Goal: Task Accomplishment & Management: Manage account settings

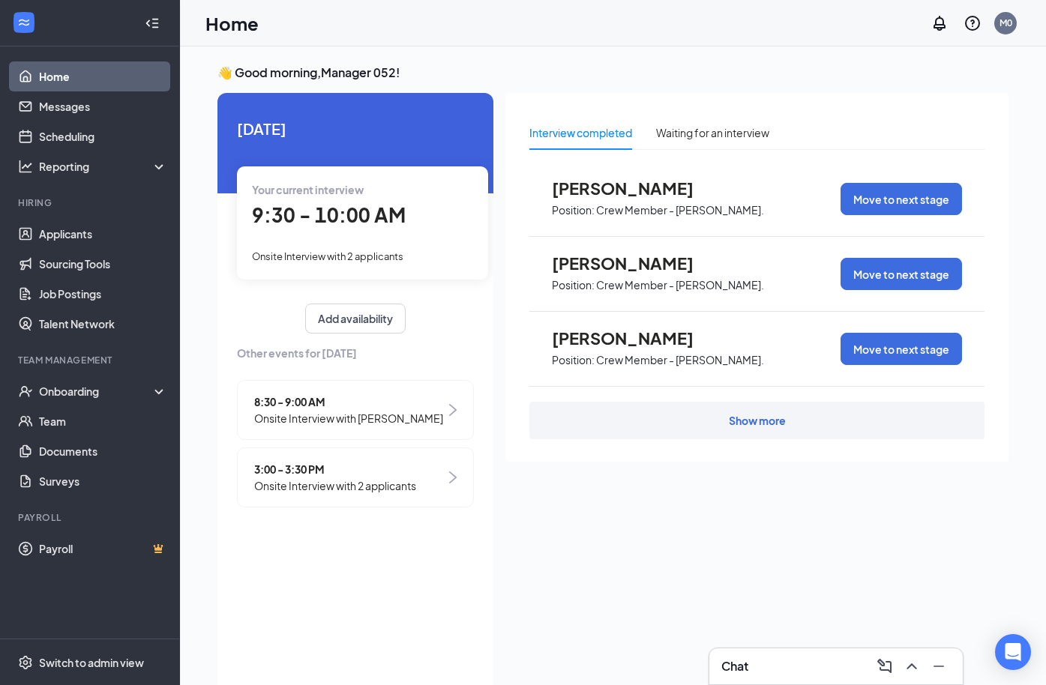
click at [674, 433] on div "Show more" at bounding box center [756, 420] width 455 height 37
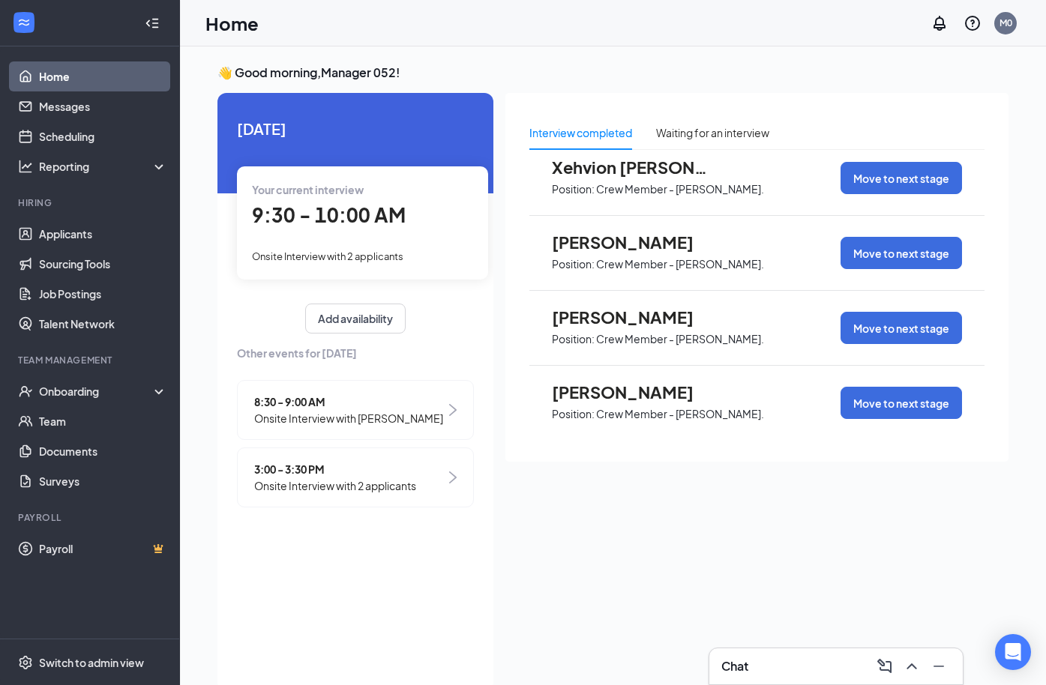
scroll to position [1222, 0]
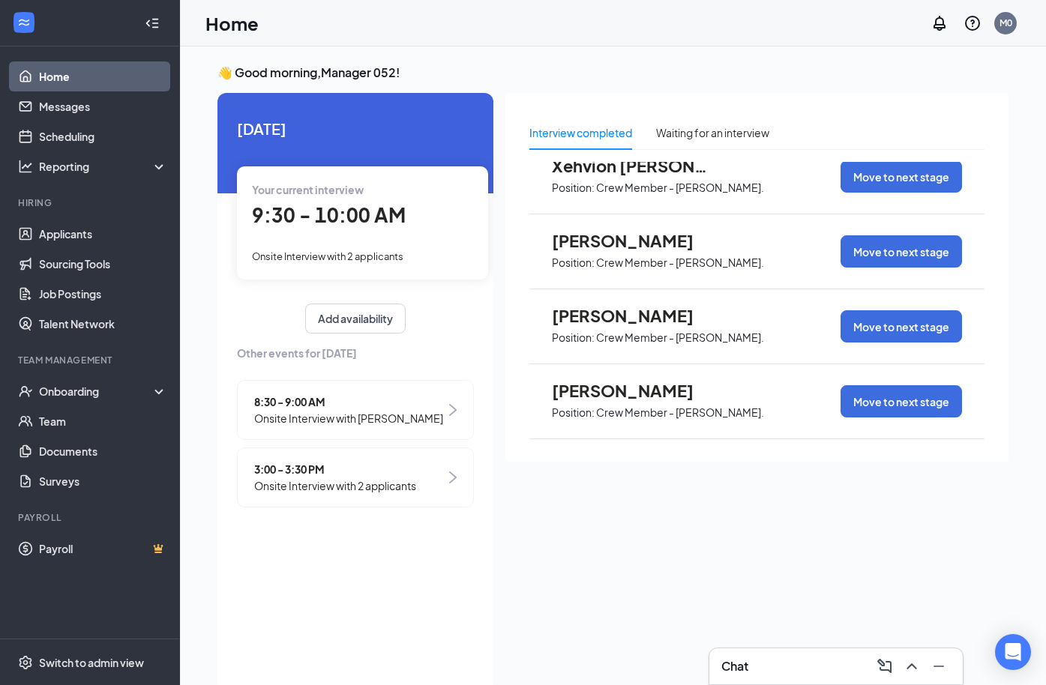
click at [355, 226] on span "9:30 - 10:00 AM" at bounding box center [329, 214] width 154 height 25
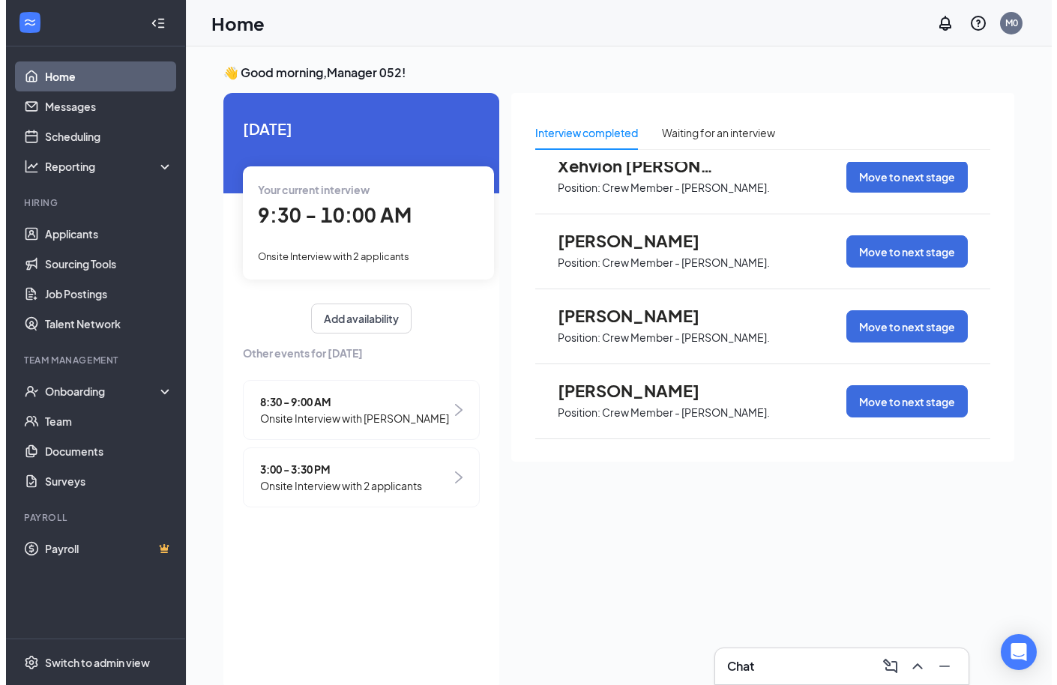
scroll to position [6, 0]
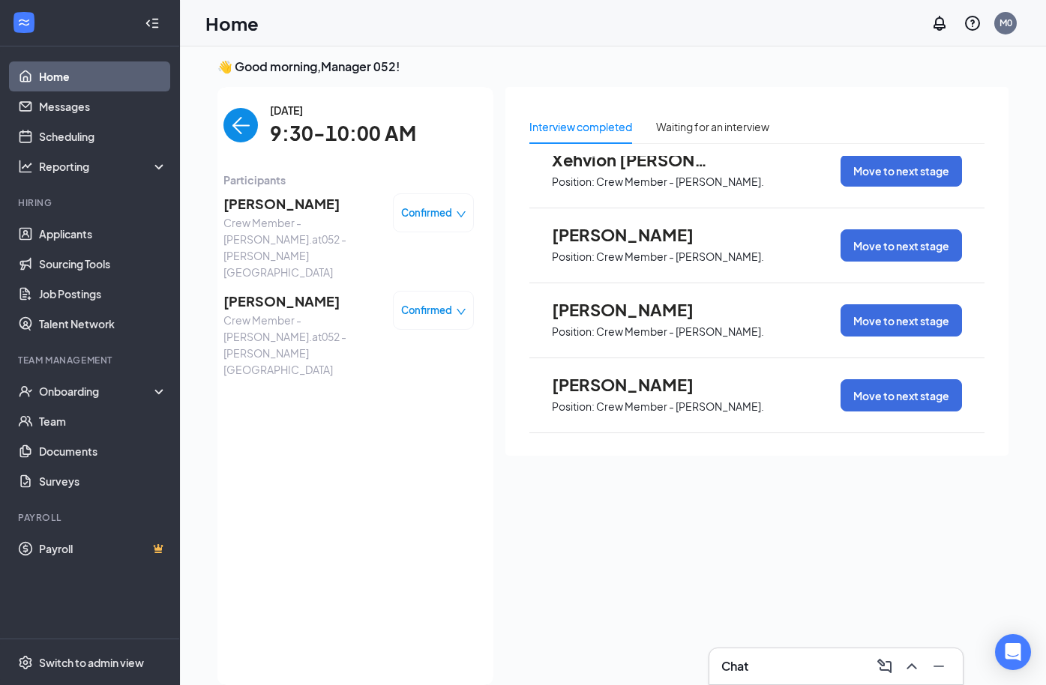
click at [239, 207] on span "Glen Bond" at bounding box center [301, 203] width 157 height 21
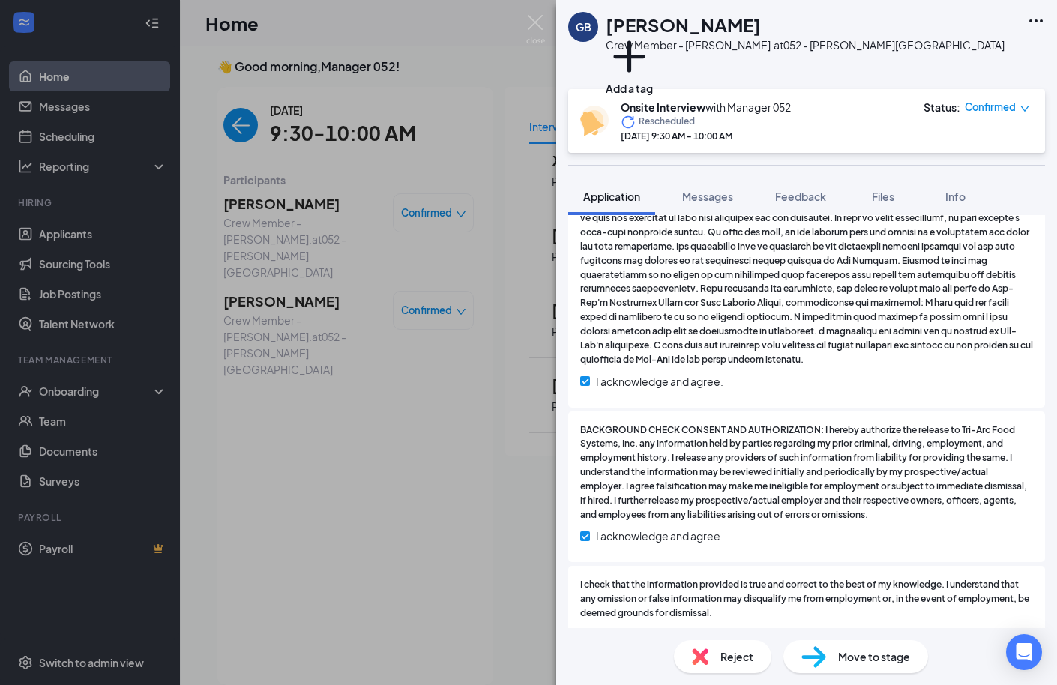
scroll to position [1770, 0]
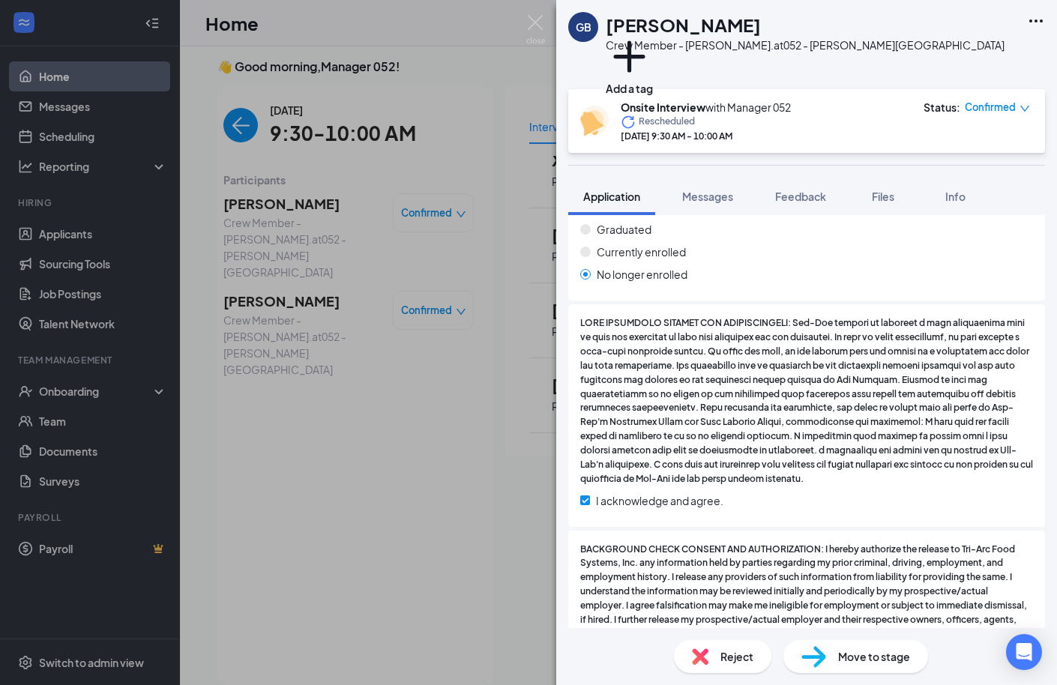
click at [266, 274] on div "GB Glen Bond Crew Member - Tryon Rd. at 052 - Tryon Road Add a tag Onsite Inter…" at bounding box center [528, 342] width 1057 height 685
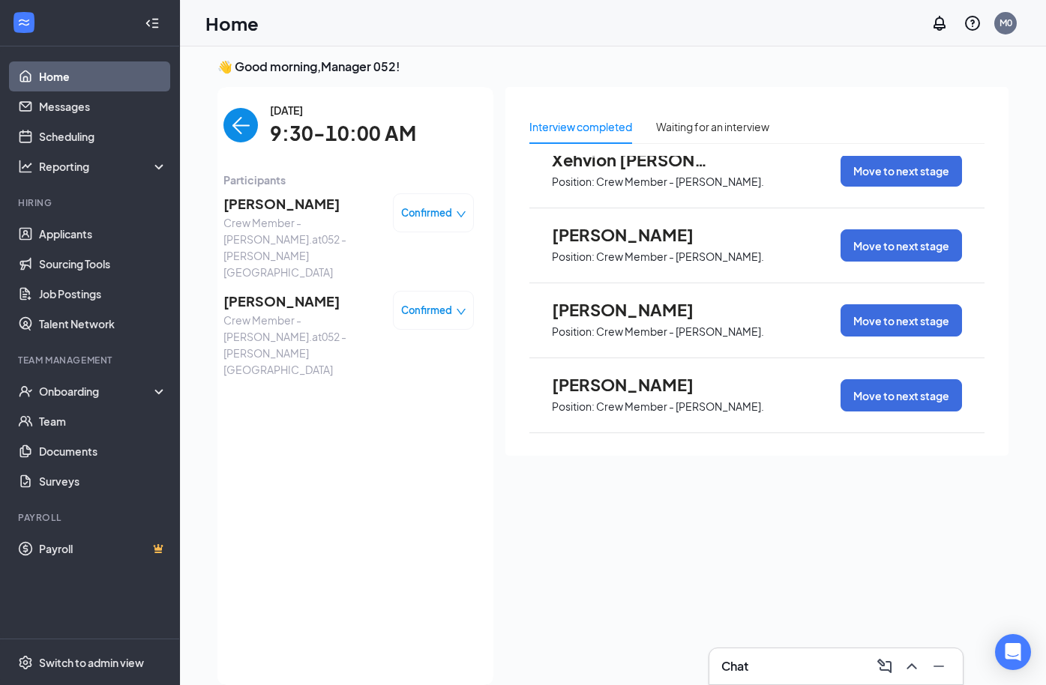
click at [241, 291] on span "[PERSON_NAME]" at bounding box center [301, 301] width 157 height 21
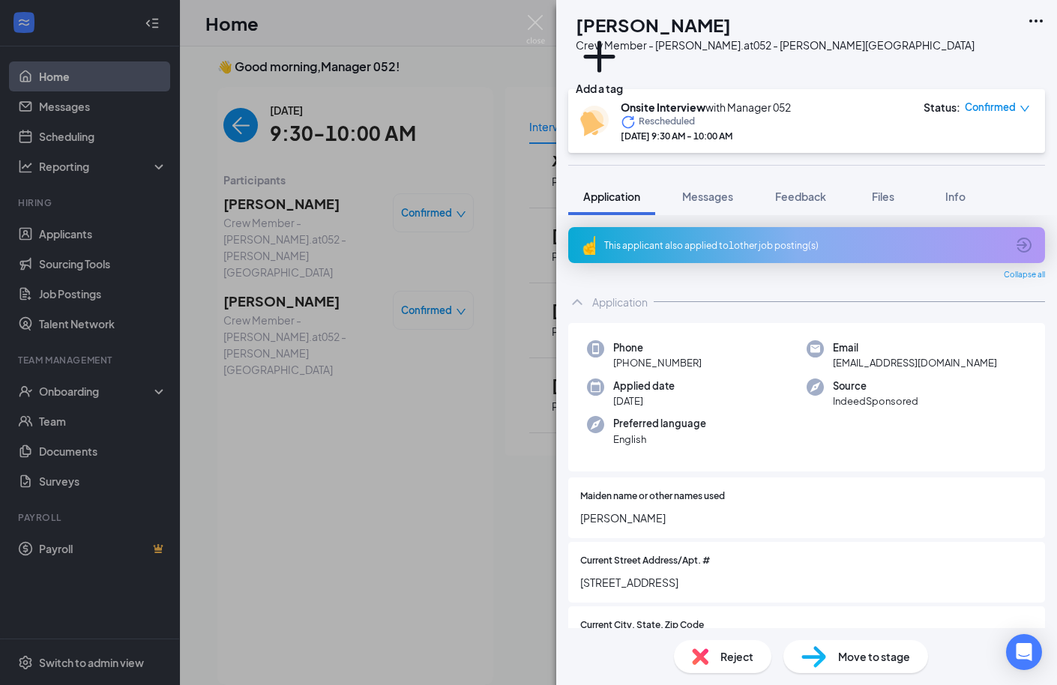
click at [239, 121] on div "AS Anesia Stone Crew Member - Tryon Rd. at 052 - Tryon Road Add a tag Onsite In…" at bounding box center [528, 342] width 1057 height 685
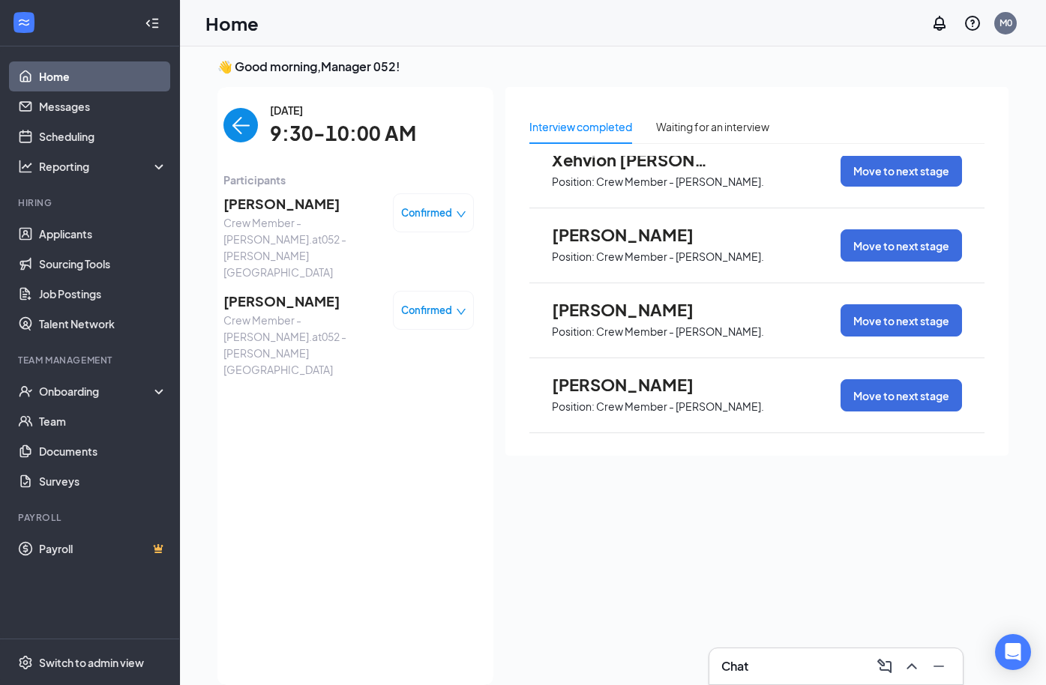
click at [265, 202] on span "Glen Bond" at bounding box center [301, 203] width 157 height 21
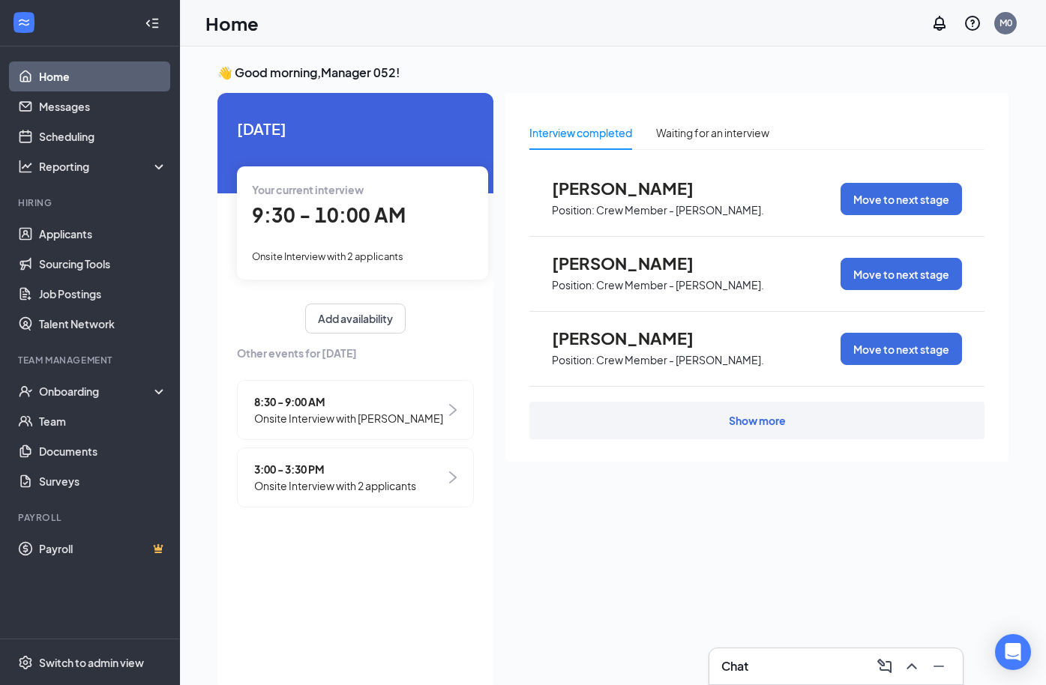
click at [334, 237] on div "Your current interview 9:30 - 10:00 AM Onsite Interview with 2 applicants" at bounding box center [362, 222] width 251 height 112
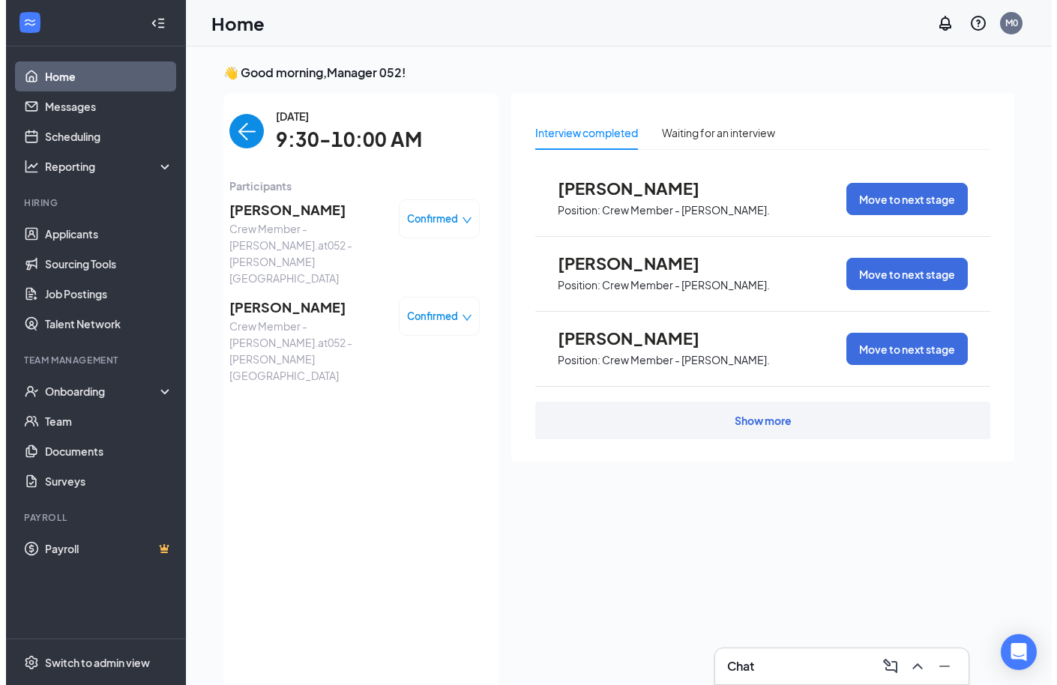
scroll to position [6, 0]
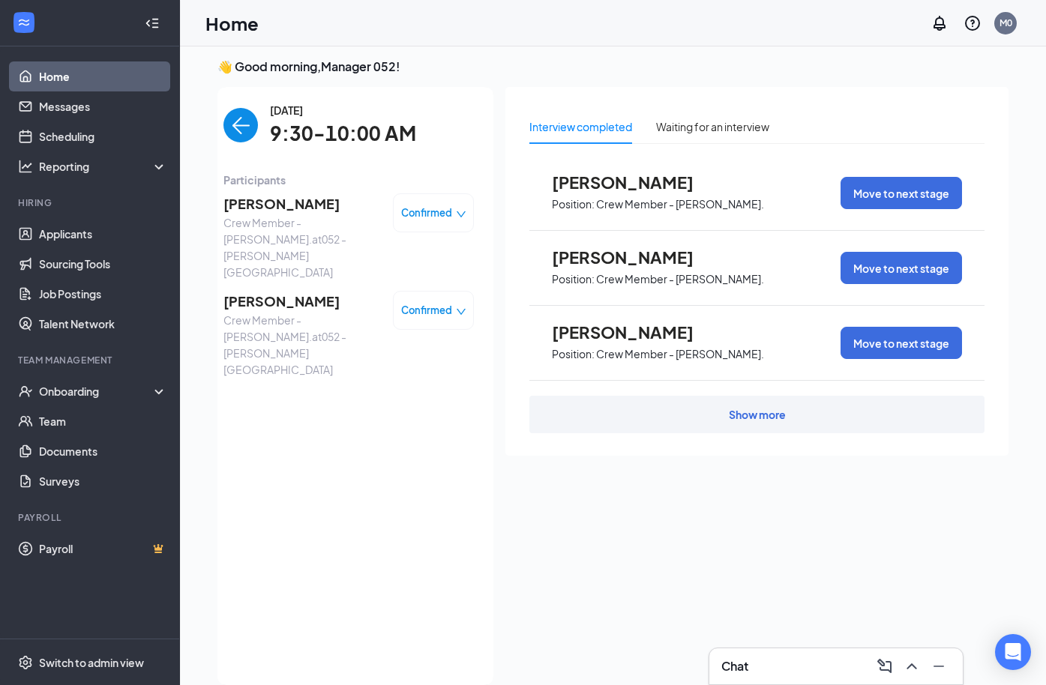
click at [295, 291] on span "[PERSON_NAME]" at bounding box center [301, 301] width 157 height 21
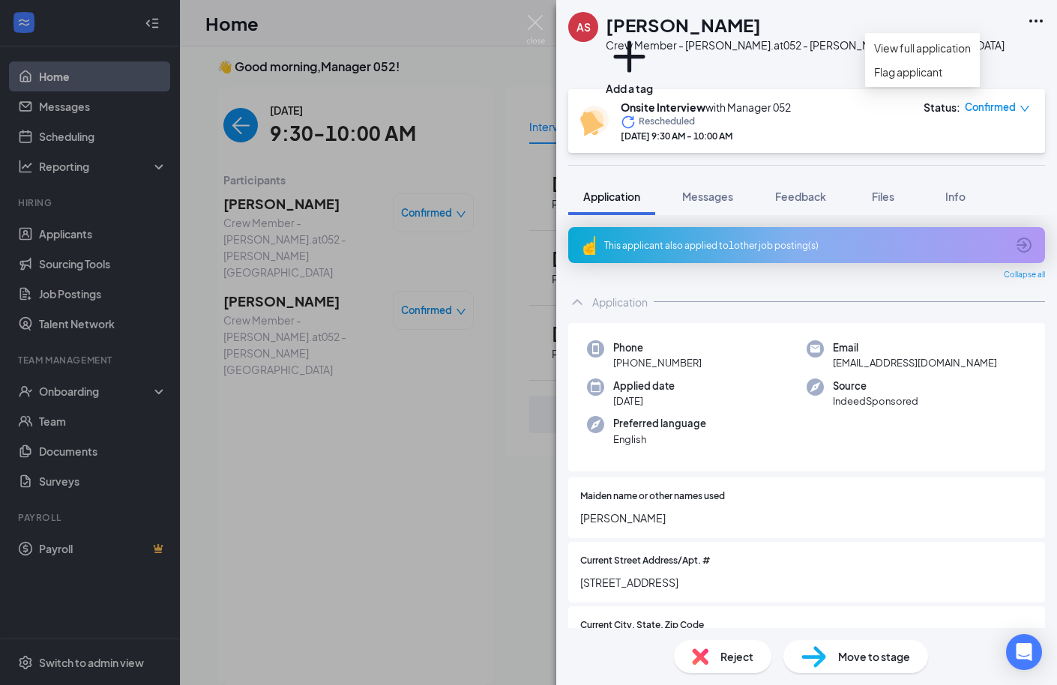
click at [1027, 19] on icon "Ellipses" at bounding box center [1036, 21] width 18 height 18
click at [1048, 19] on div "AS Anesia Stone Crew Member - Tryon Rd. at 052 - Tryon Road Add a tag" at bounding box center [806, 44] width 501 height 89
click at [1028, 19] on icon "Ellipses" at bounding box center [1036, 21] width 18 height 18
click at [971, 54] on link "View full application" at bounding box center [922, 48] width 97 height 16
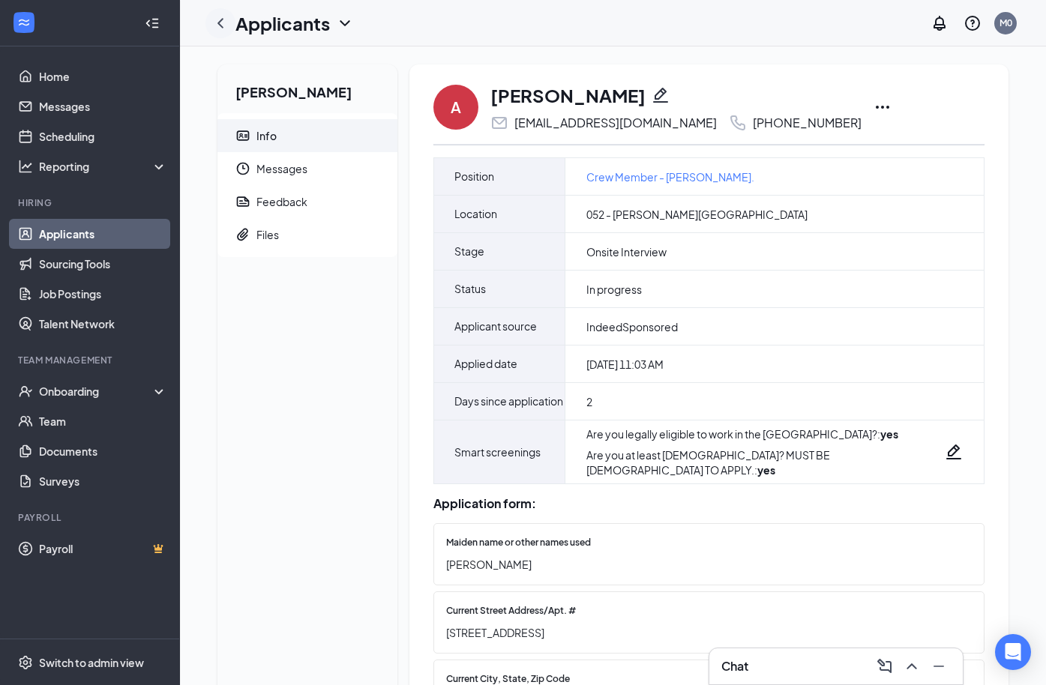
click at [222, 22] on icon "ChevronLeft" at bounding box center [220, 23] width 18 height 18
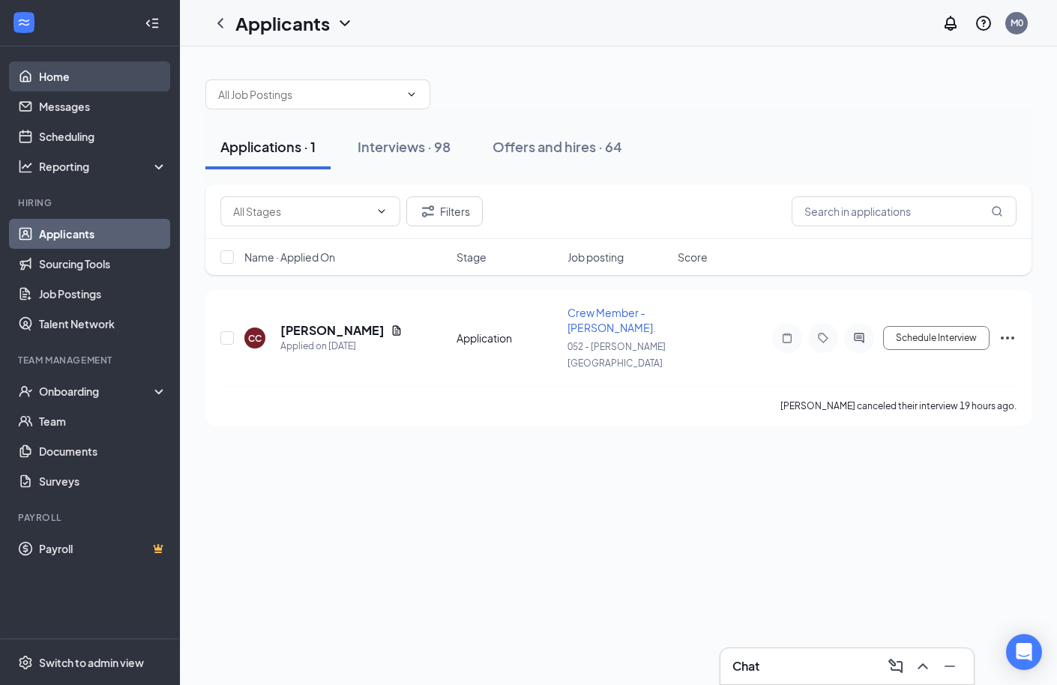
click at [73, 79] on link "Home" at bounding box center [103, 76] width 128 height 30
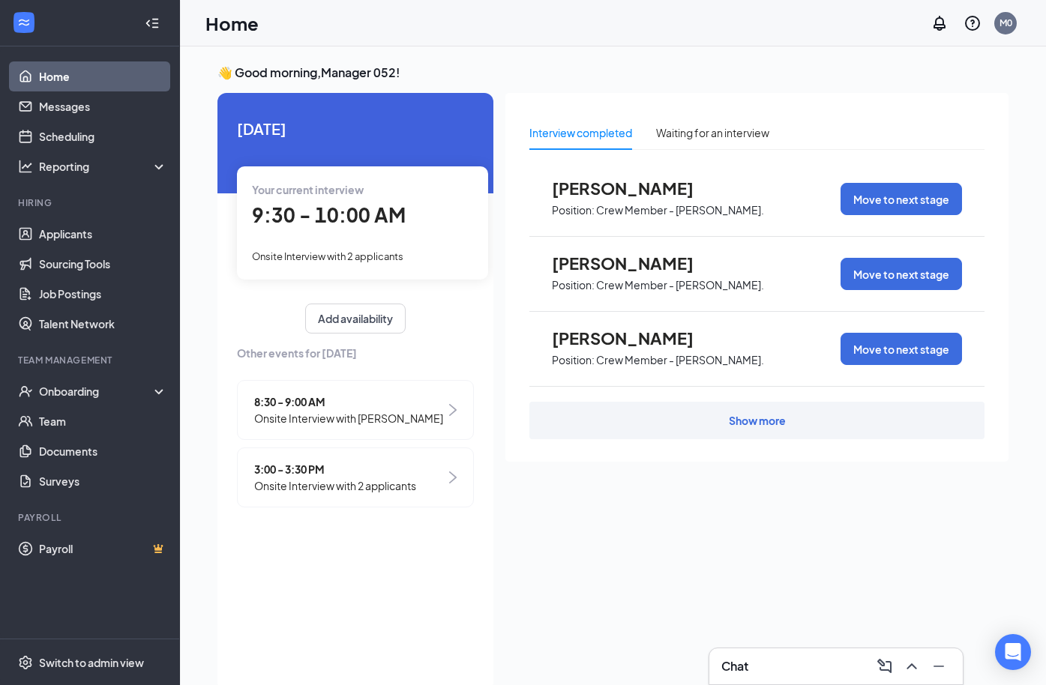
click at [295, 418] on span "Onsite Interview with [PERSON_NAME]" at bounding box center [348, 418] width 189 height 16
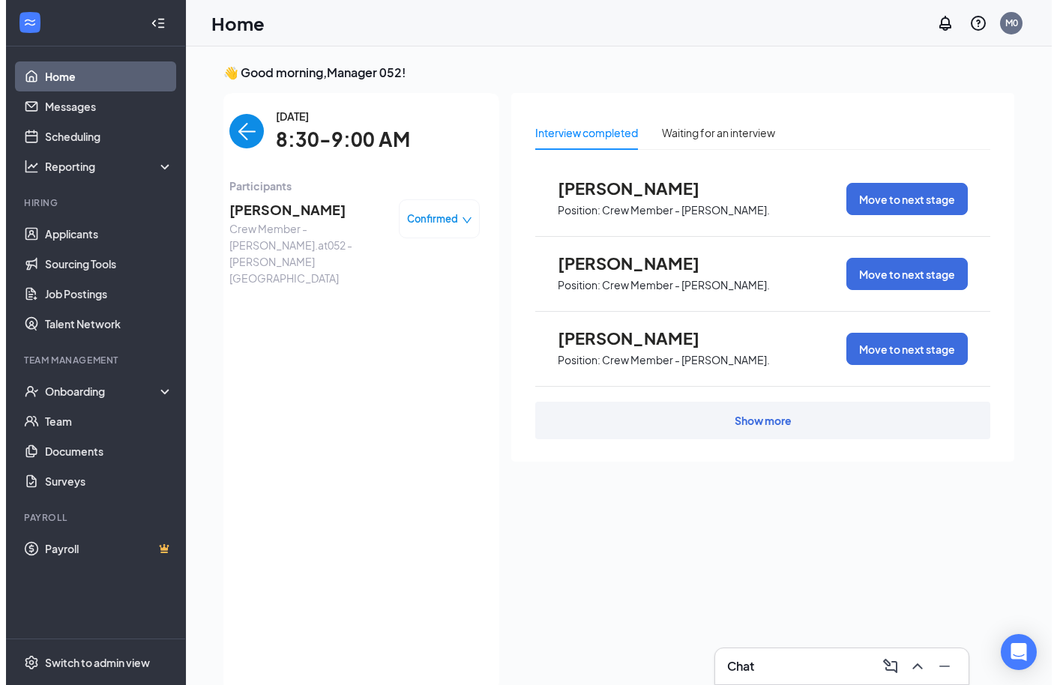
scroll to position [6, 0]
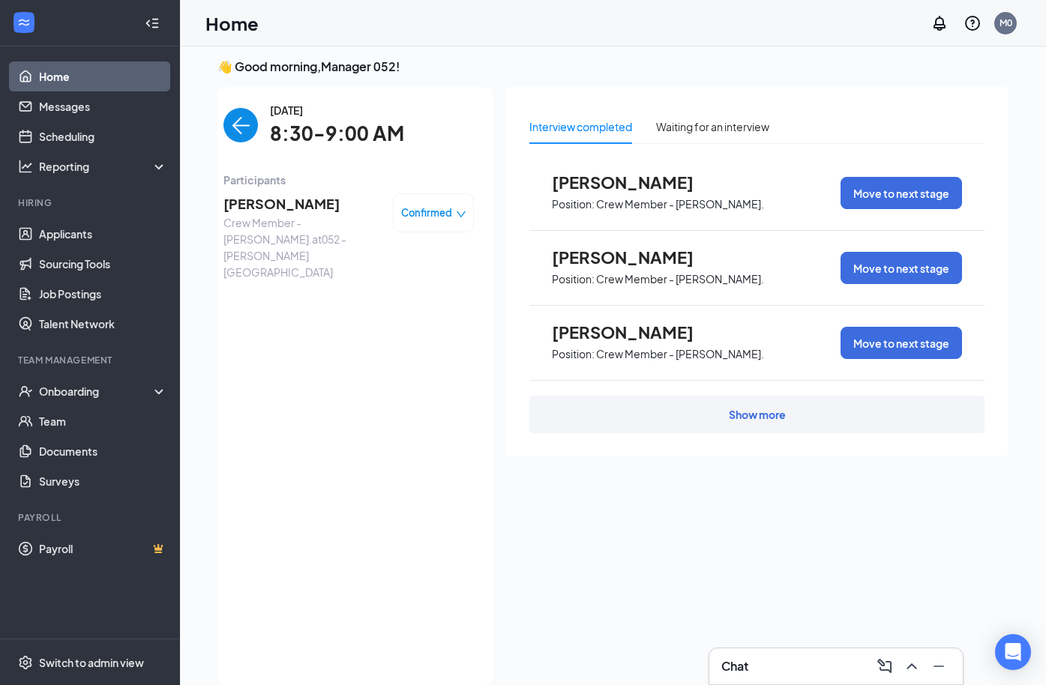
click at [263, 205] on span "[PERSON_NAME]" at bounding box center [301, 203] width 157 height 21
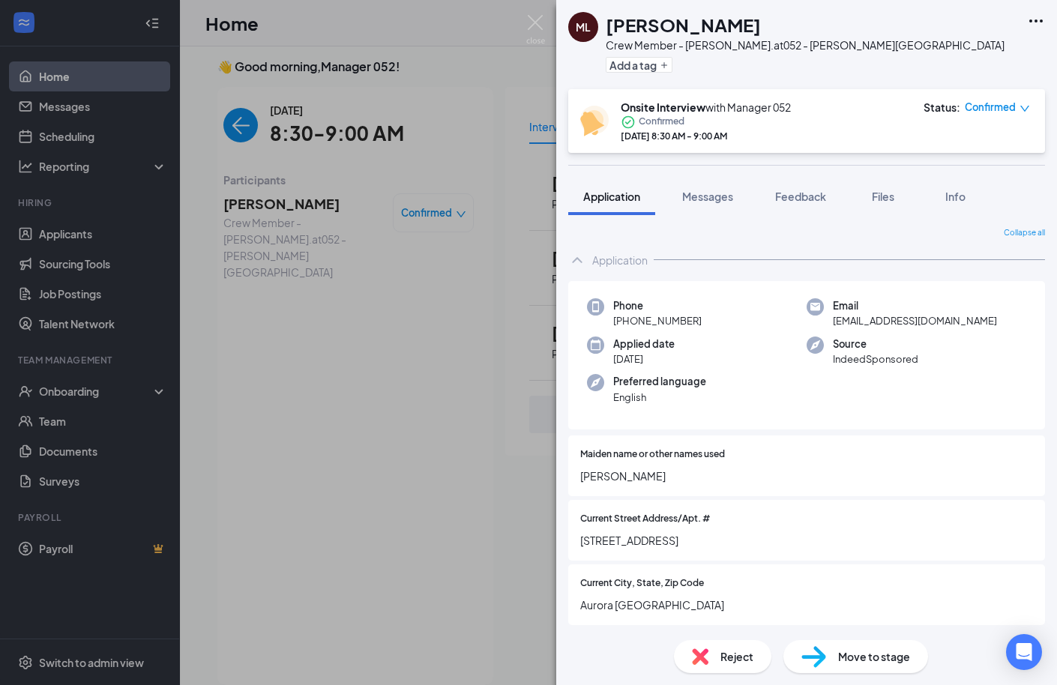
click at [721, 667] on div "Reject" at bounding box center [722, 656] width 97 height 33
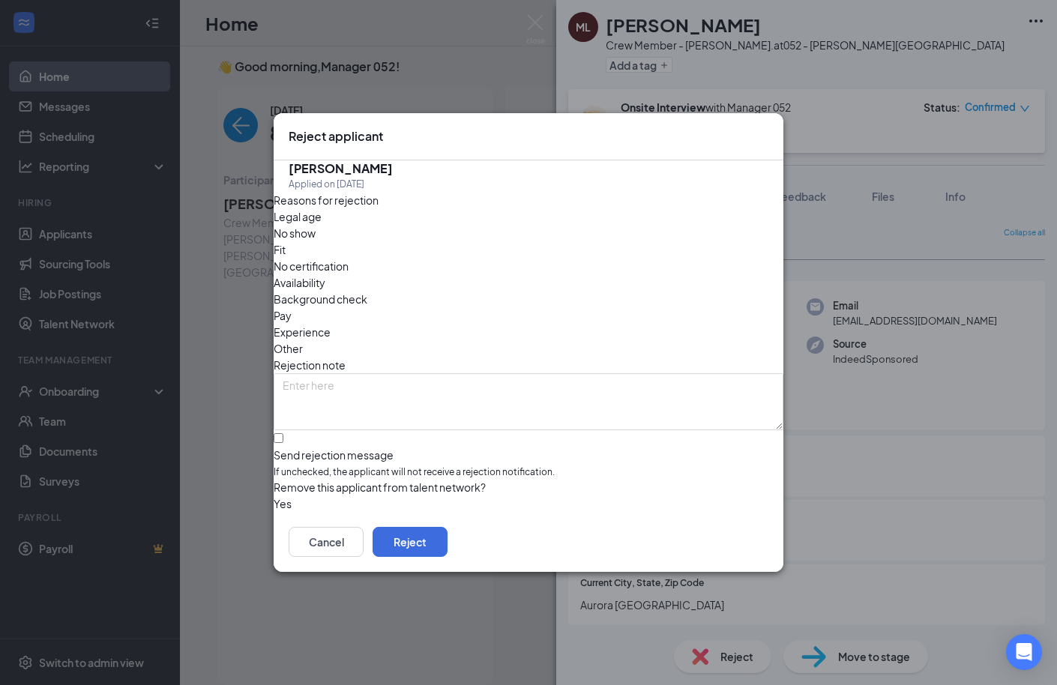
click at [316, 241] on span "No show" at bounding box center [295, 233] width 42 height 16
click at [283, 433] on input "Send rejection message If unchecked, the applicant will not receive a rejection…" at bounding box center [279, 438] width 10 height 10
checkbox input "true"
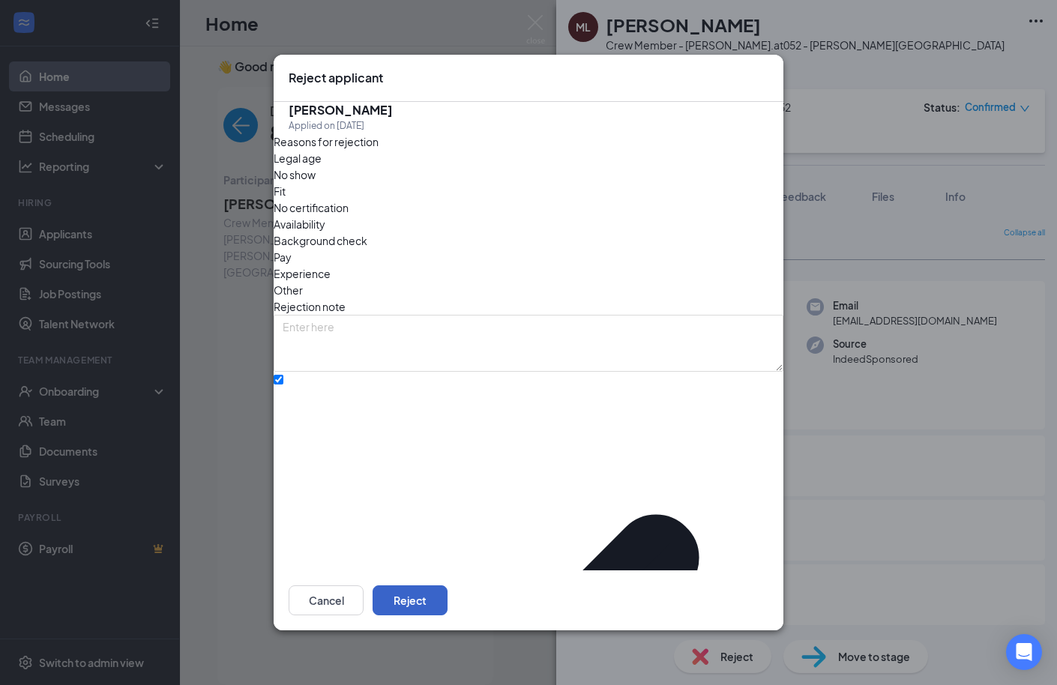
click at [448, 586] on button "Reject" at bounding box center [410, 601] width 75 height 30
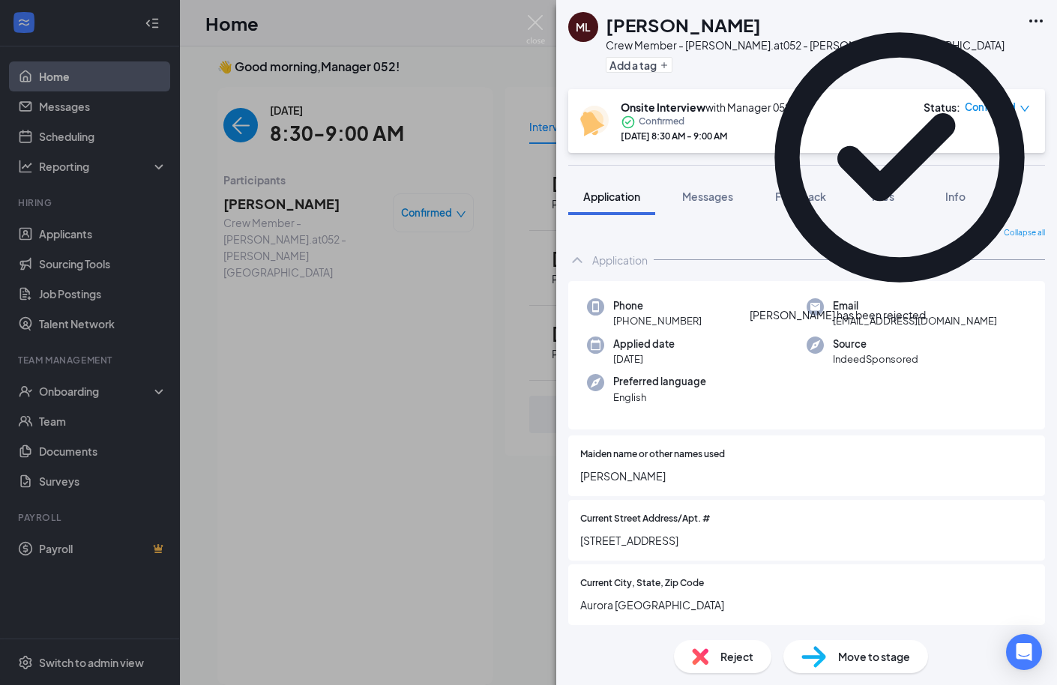
click at [232, 133] on div "ML [PERSON_NAME] Crew Member - [PERSON_NAME]. at 052 - [PERSON_NAME][GEOGRAPHIC…" at bounding box center [528, 342] width 1057 height 685
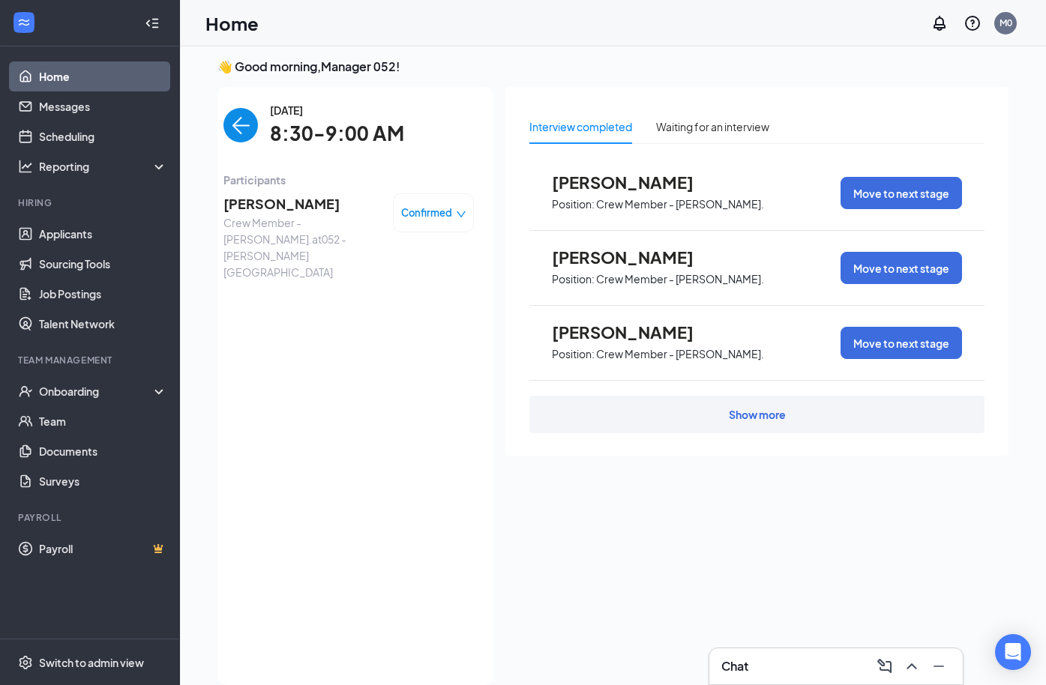
click at [236, 137] on img "back-button" at bounding box center [240, 125] width 34 height 34
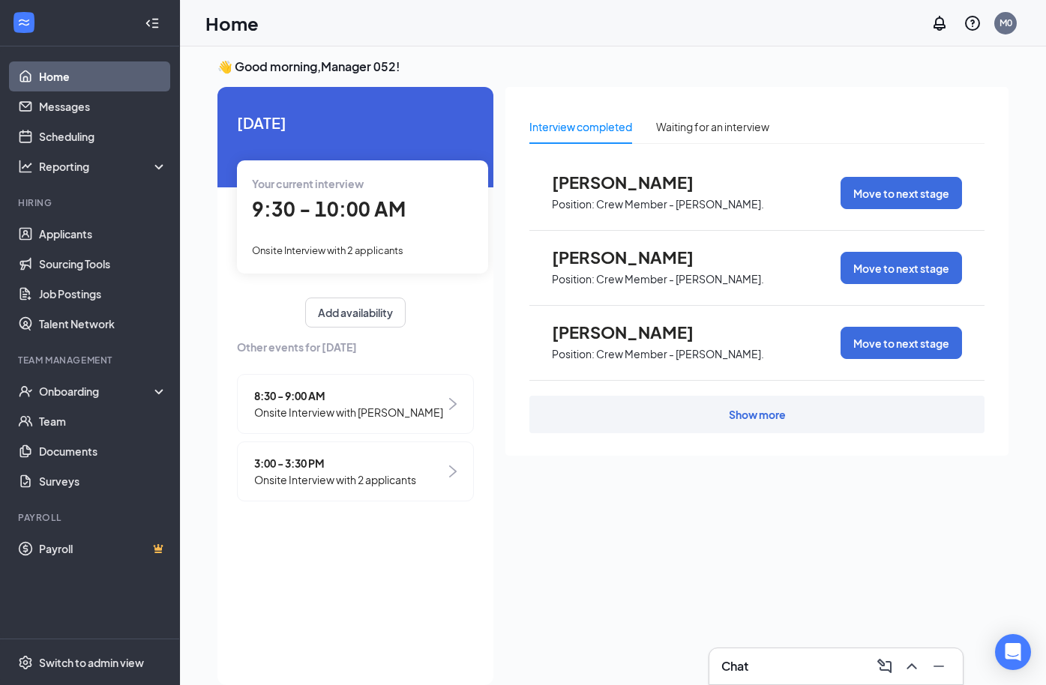
click at [326, 478] on span "Onsite Interview with 2 applicants" at bounding box center [335, 480] width 162 height 16
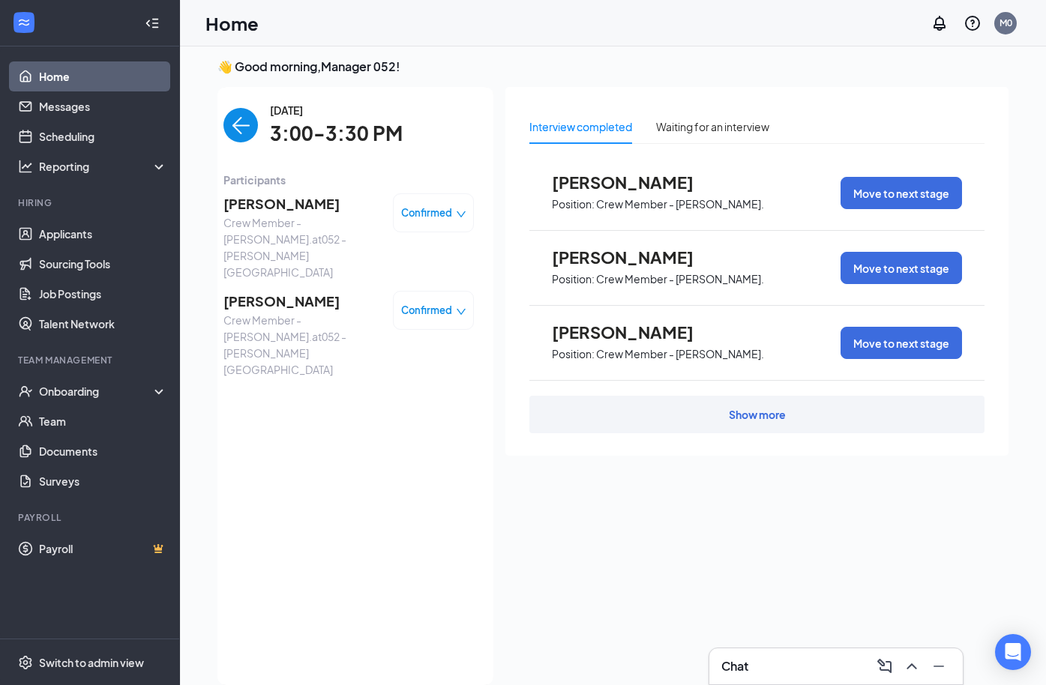
click at [261, 205] on span "[PERSON_NAME]" at bounding box center [301, 203] width 157 height 21
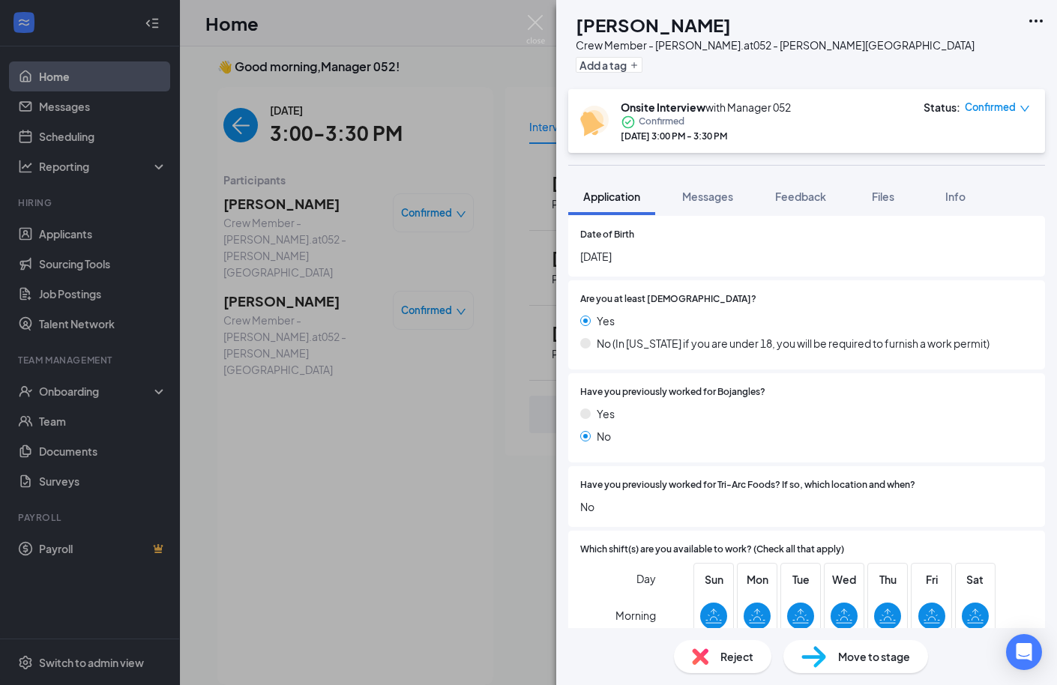
scroll to position [505, 0]
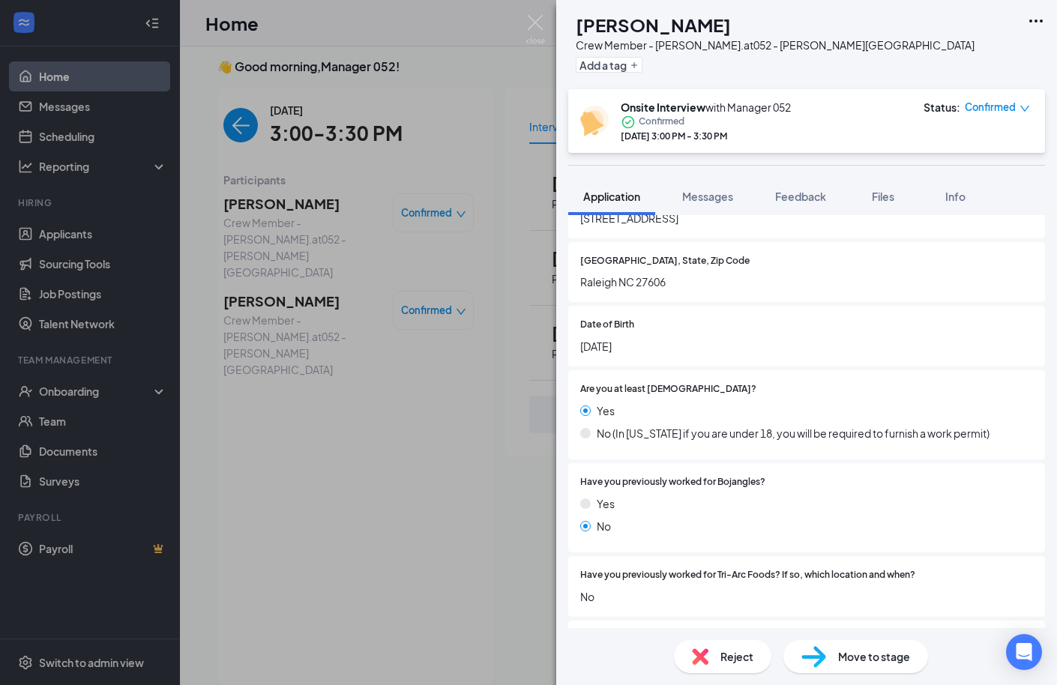
click at [229, 123] on div "KS [PERSON_NAME] Crew Member - [PERSON_NAME]. at 052 - [PERSON_NAME][GEOGRAPHIC…" at bounding box center [528, 342] width 1057 height 685
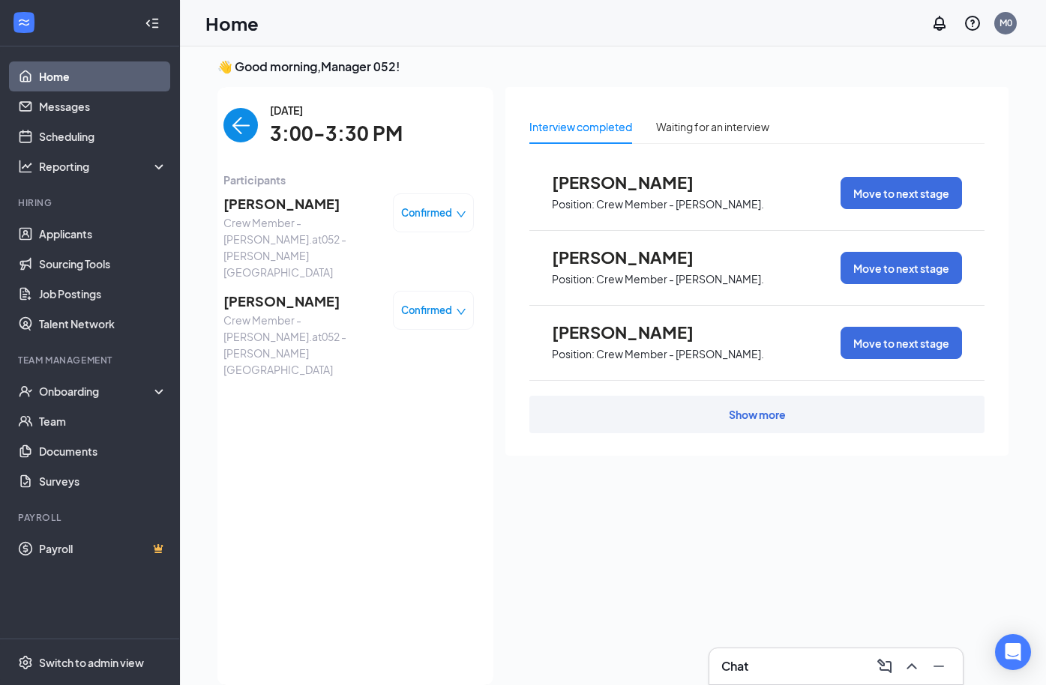
click at [246, 291] on span "[PERSON_NAME]" at bounding box center [301, 301] width 157 height 21
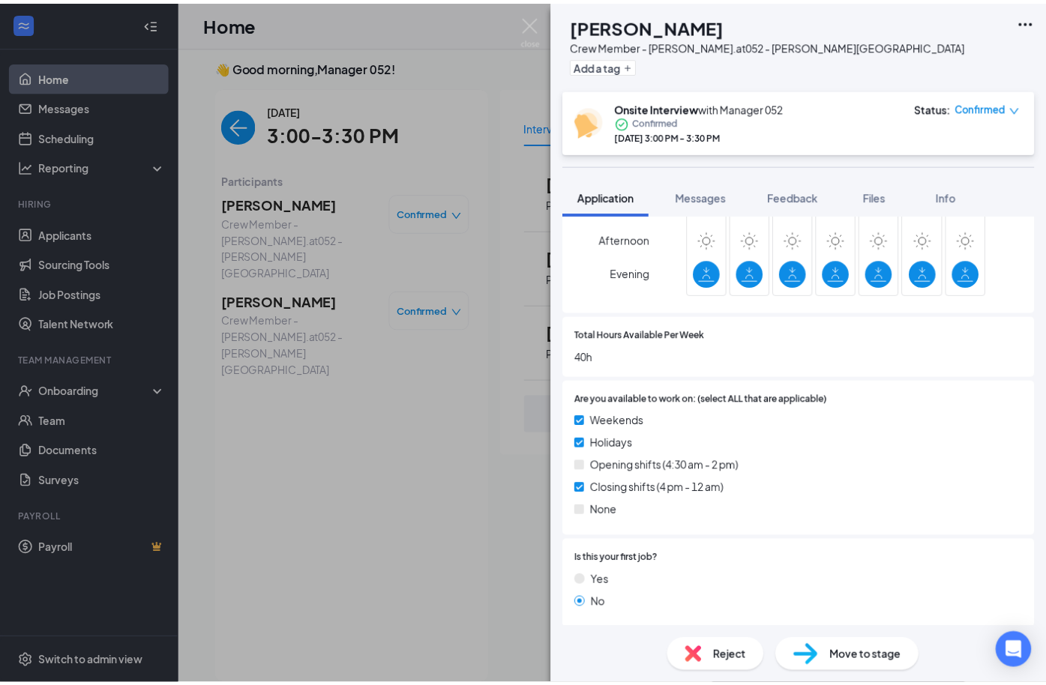
scroll to position [975, 0]
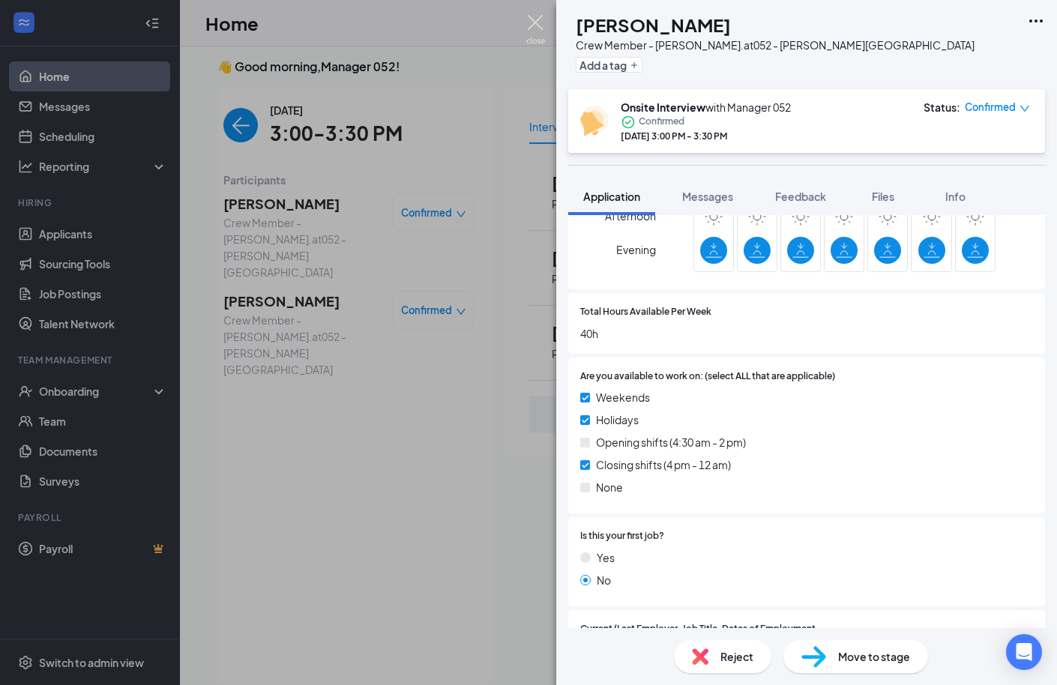
click at [537, 27] on img at bounding box center [535, 29] width 19 height 29
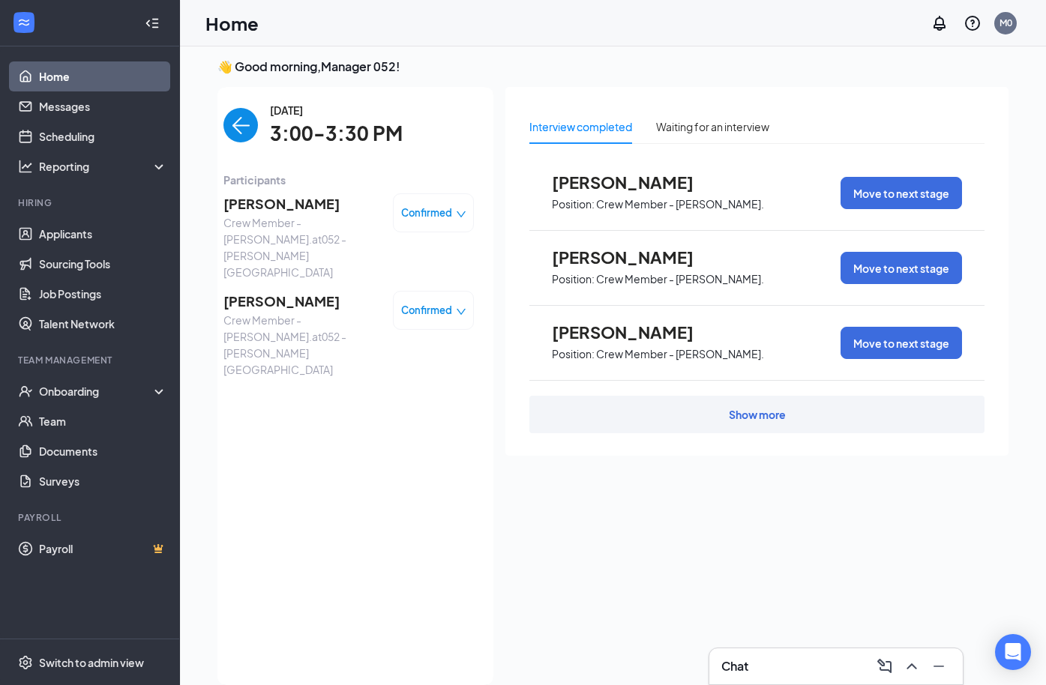
click at [255, 121] on img "back-button" at bounding box center [240, 125] width 34 height 34
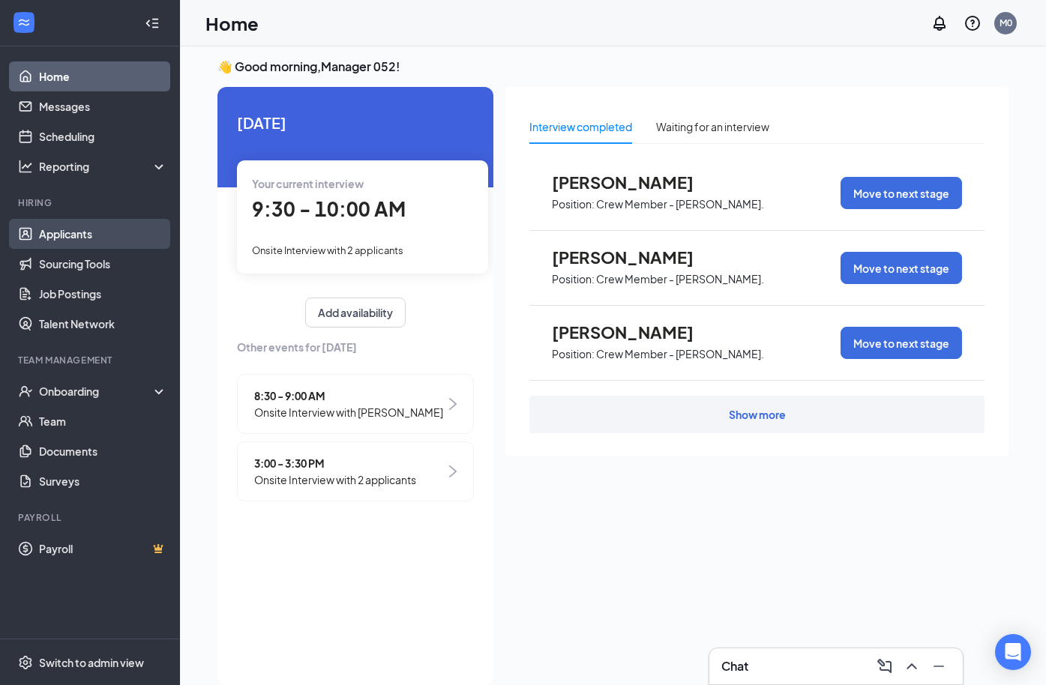
click at [108, 236] on link "Applicants" at bounding box center [103, 234] width 128 height 30
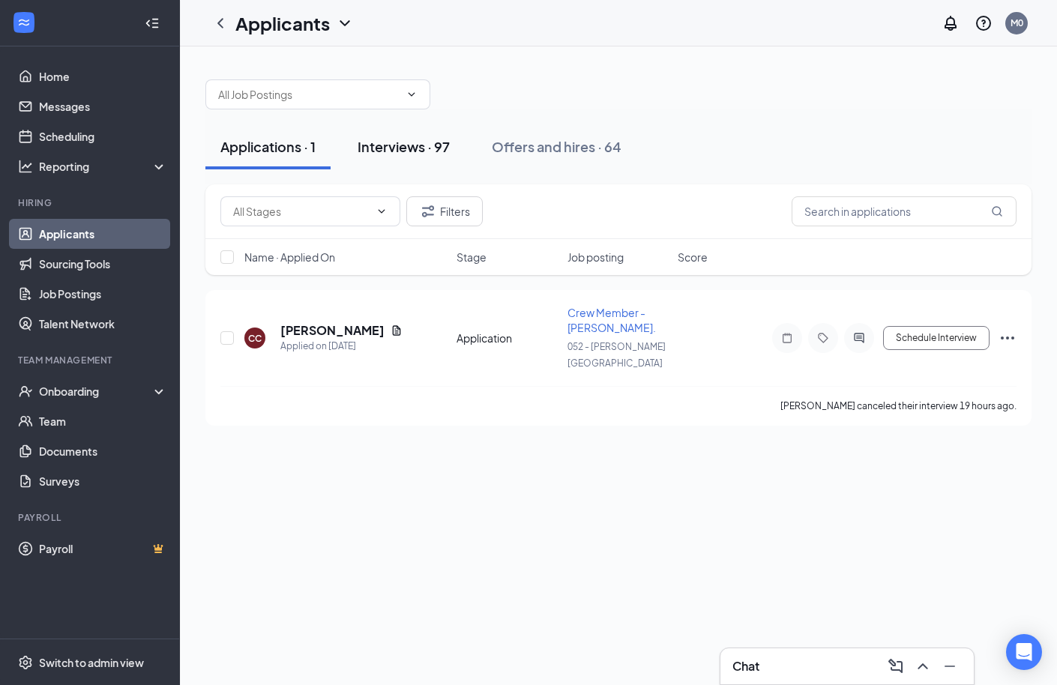
click at [424, 149] on div "Interviews · 97" at bounding box center [404, 146] width 92 height 19
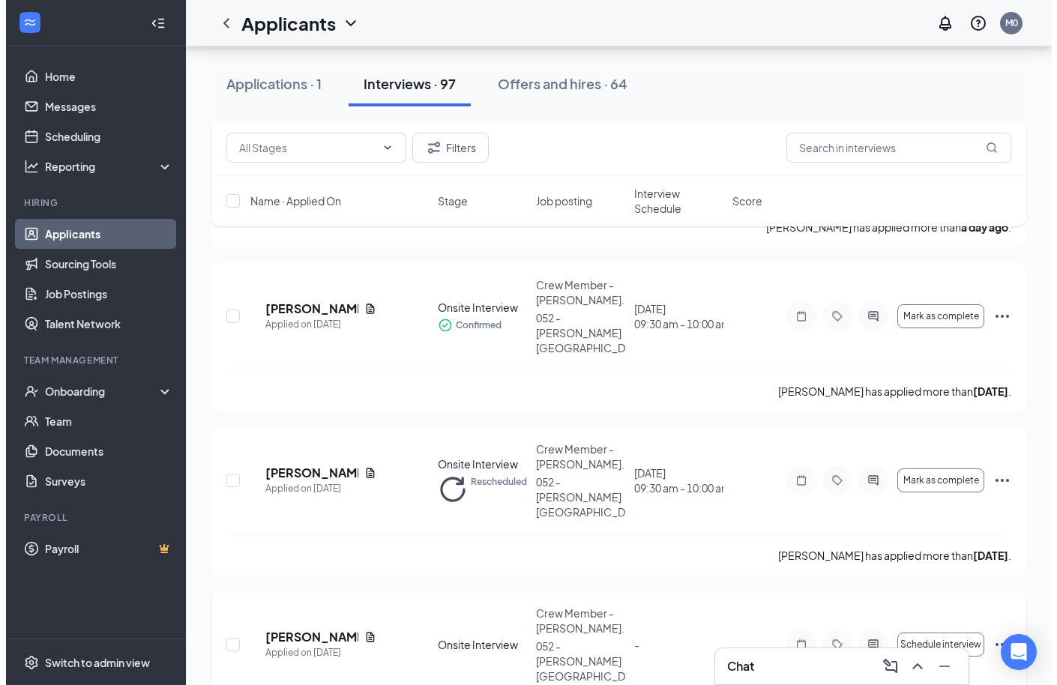
scroll to position [450, 0]
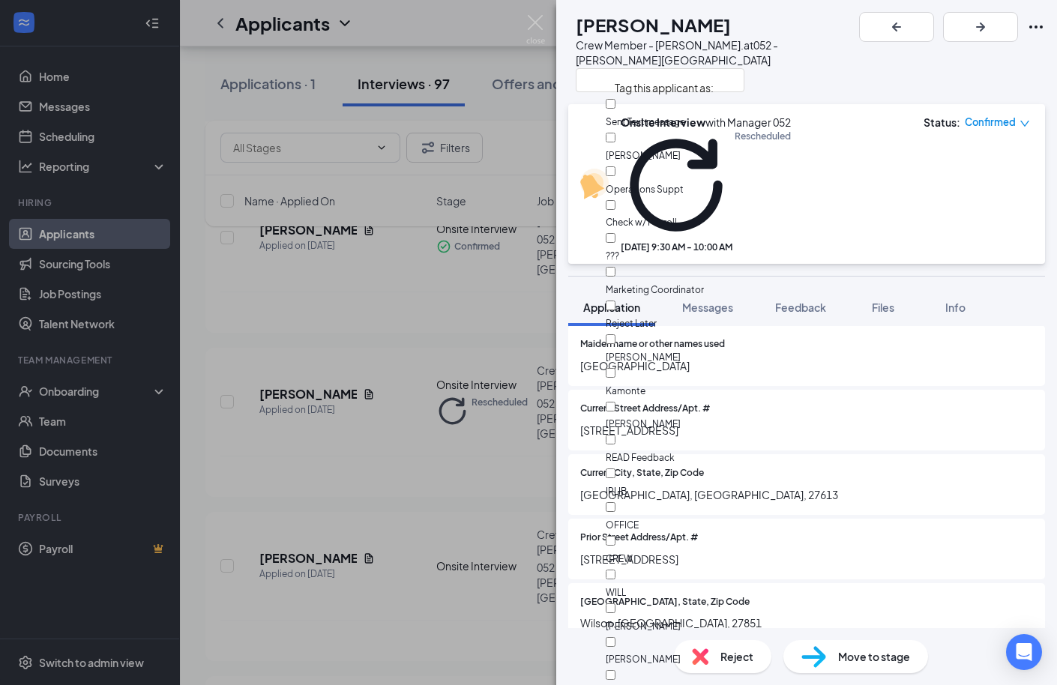
scroll to position [225, 0]
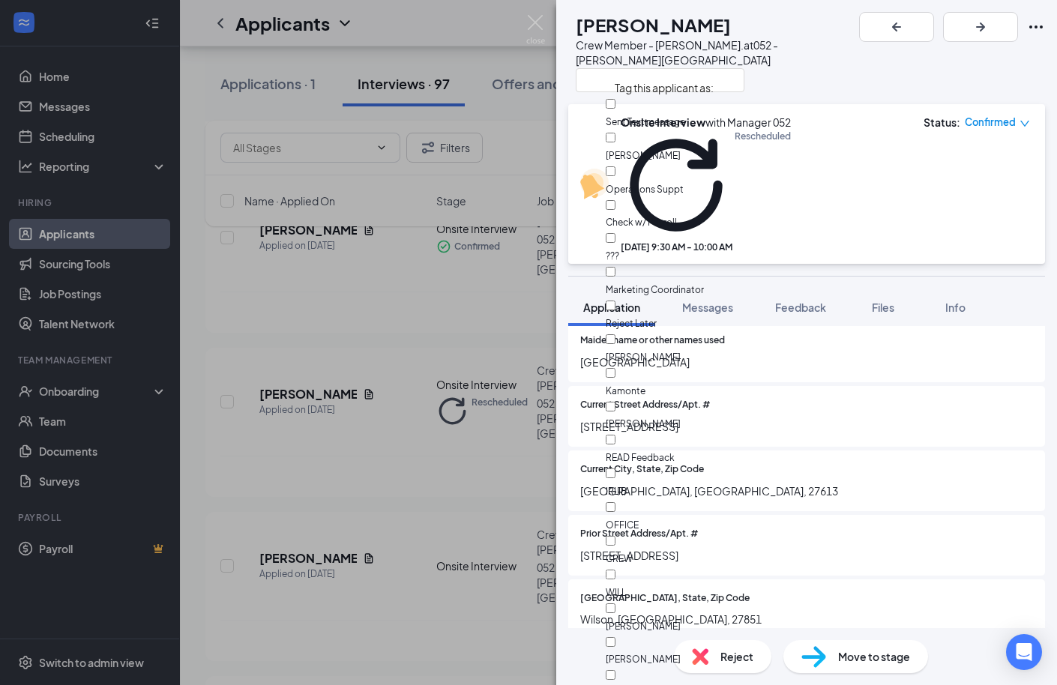
click at [880, 64] on div "TC [PERSON_NAME] Crew Member - [PERSON_NAME]. at [GEOGRAPHIC_DATA][PERSON_NAME]" at bounding box center [806, 52] width 501 height 104
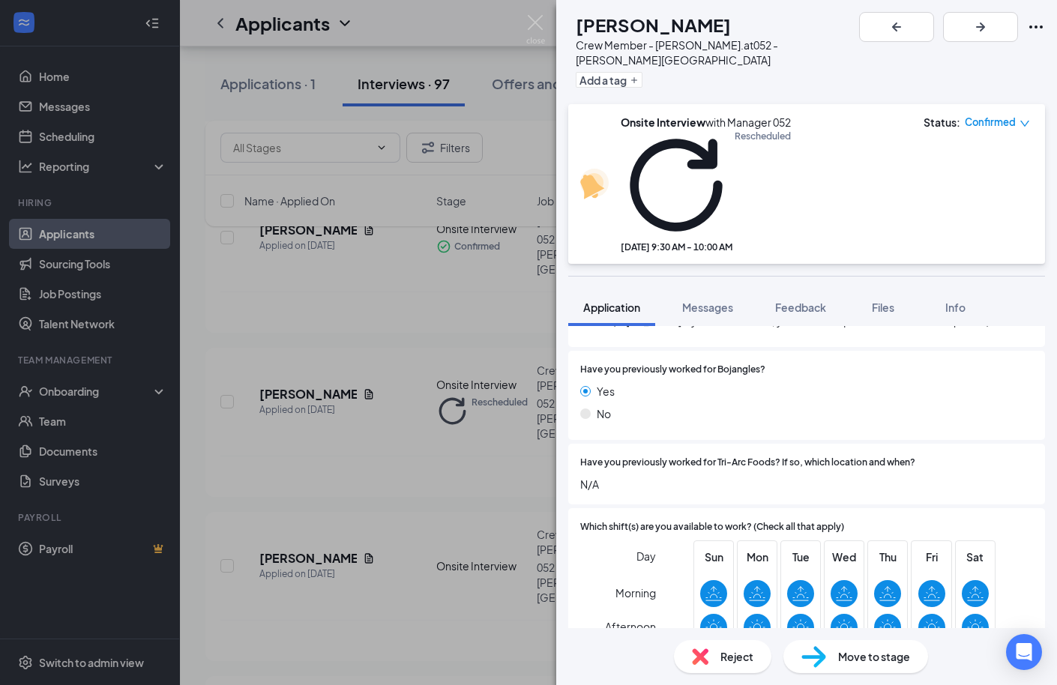
scroll to position [750, 0]
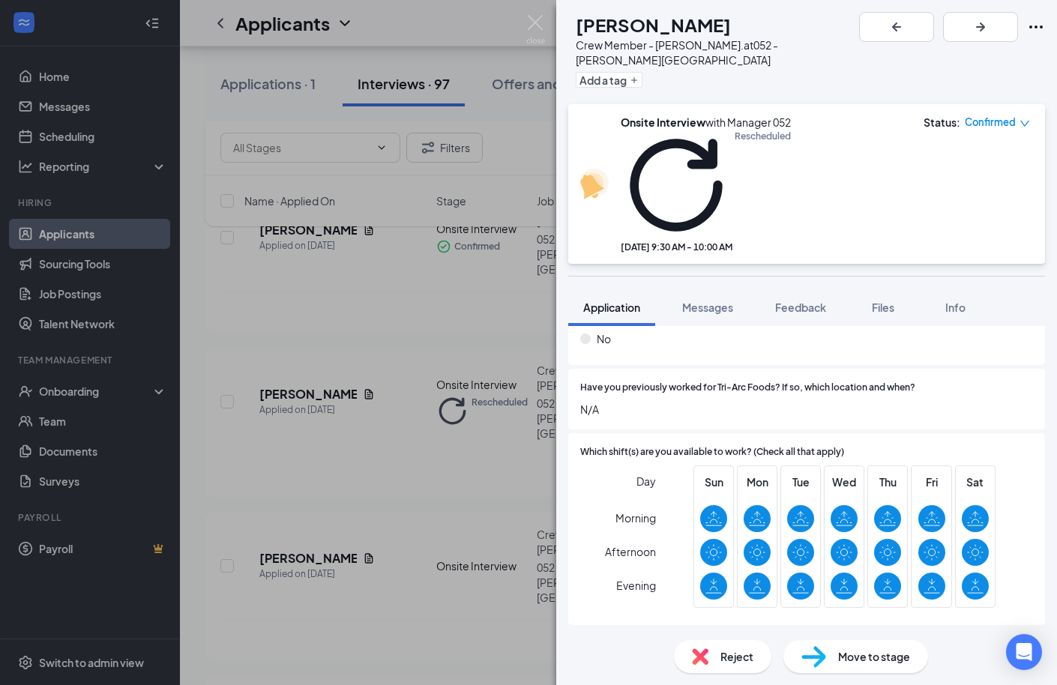
click at [846, 662] on span "Move to stage" at bounding box center [874, 657] width 72 height 16
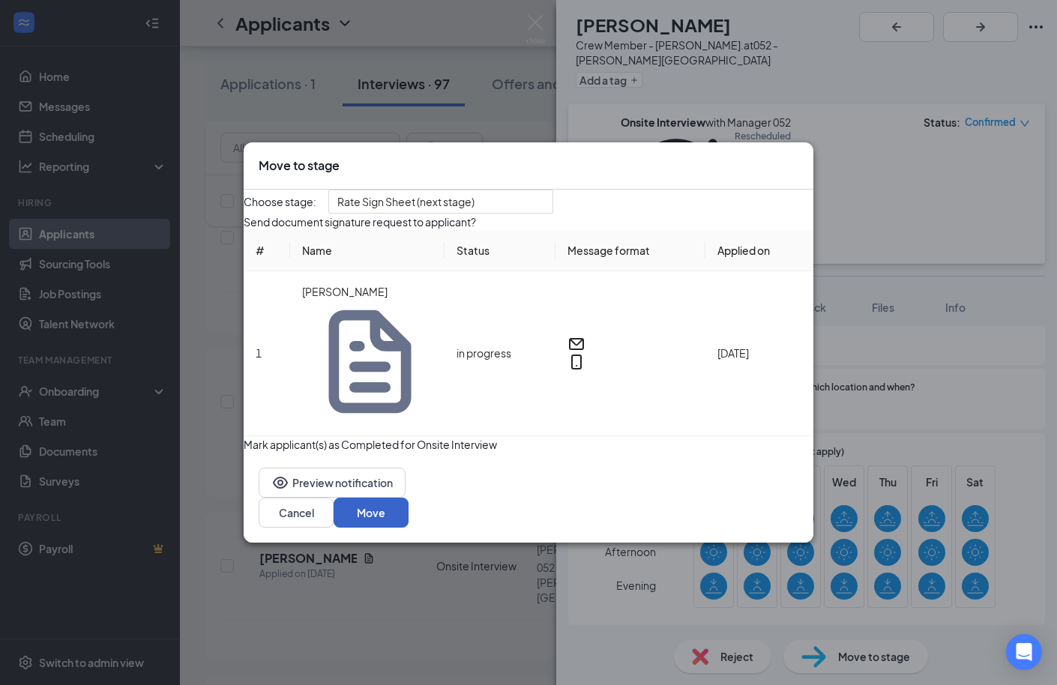
click at [409, 498] on button "Move" at bounding box center [371, 513] width 75 height 30
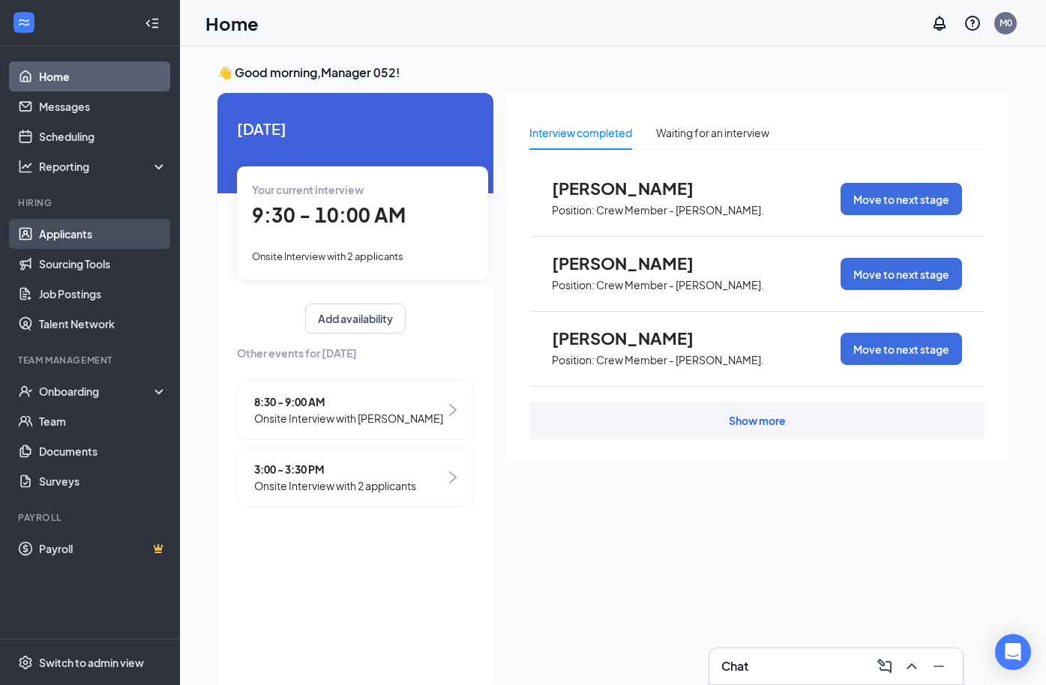
click at [100, 233] on link "Applicants" at bounding box center [103, 234] width 128 height 30
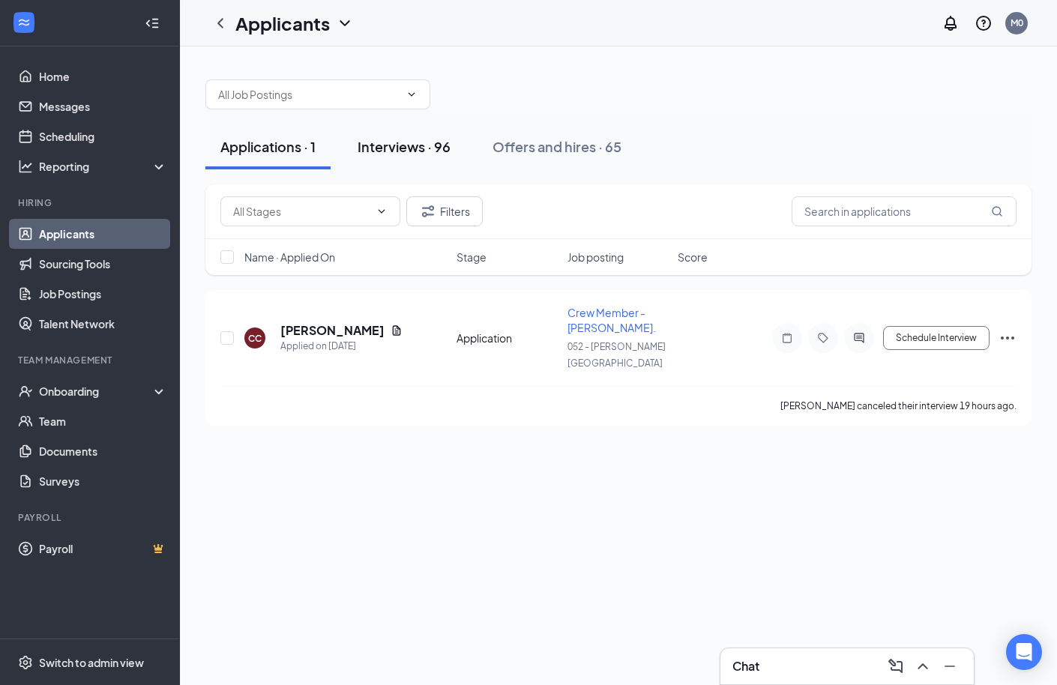
click at [411, 146] on div "Interviews · 96" at bounding box center [404, 146] width 93 height 19
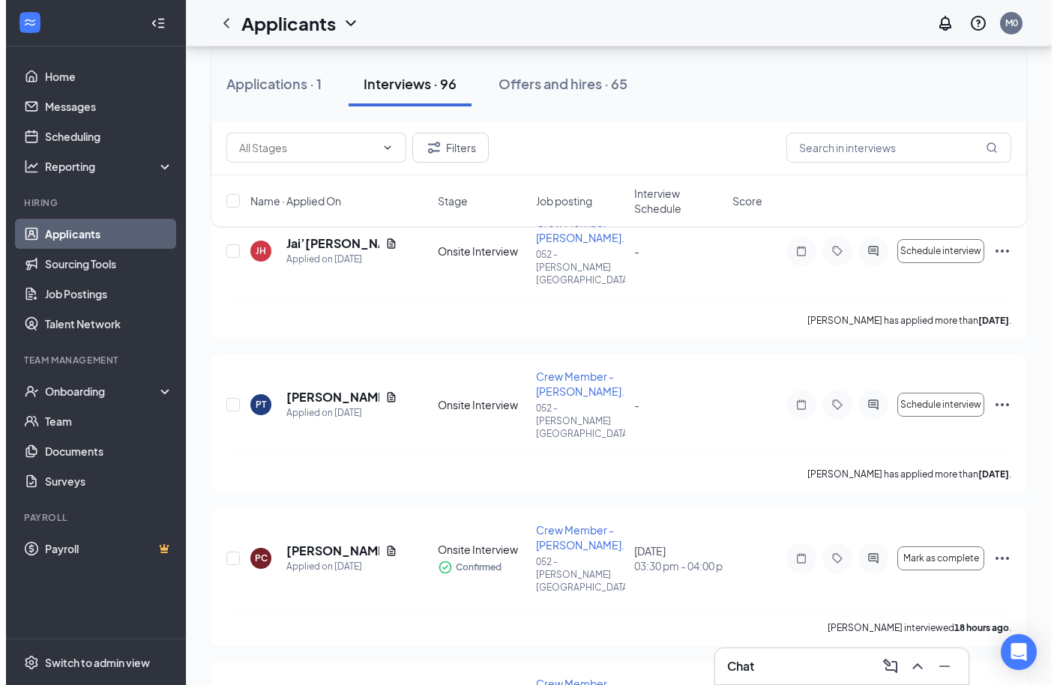
scroll to position [900, 0]
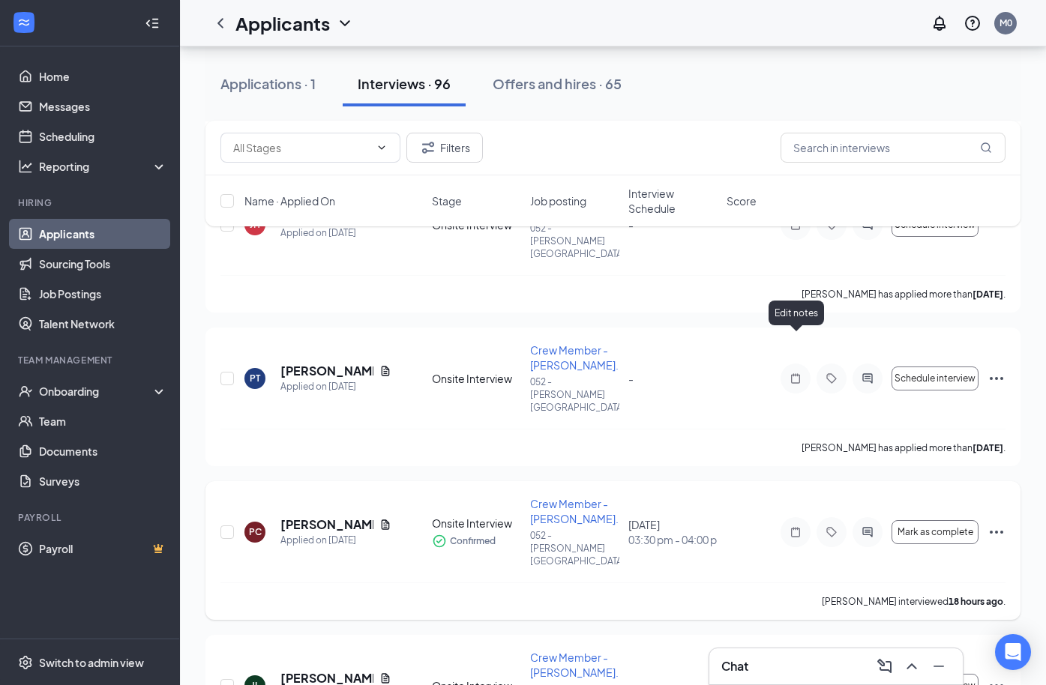
click at [796, 526] on icon "Note" at bounding box center [796, 532] width 18 height 12
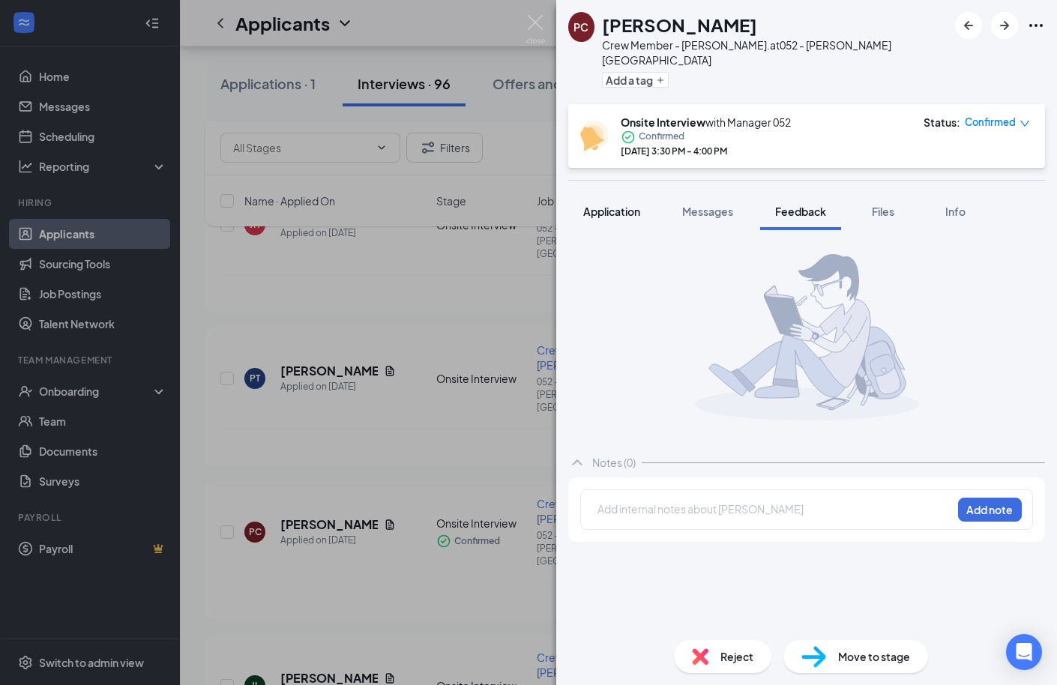
click at [635, 205] on span "Application" at bounding box center [611, 211] width 57 height 13
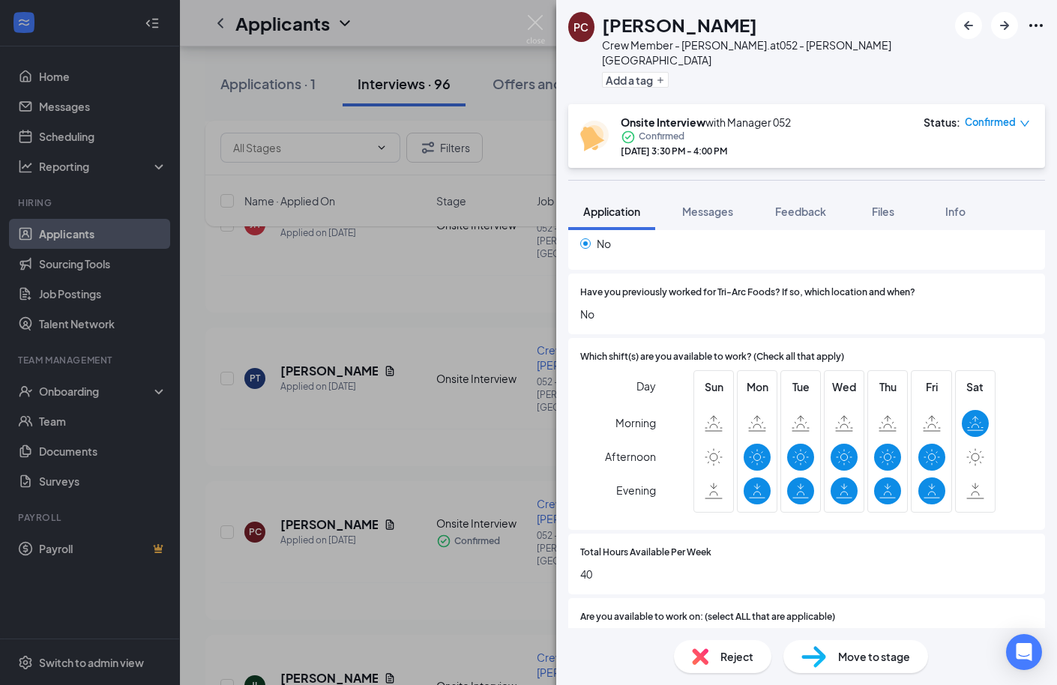
scroll to position [750, 0]
